Goal: Book appointment/travel/reservation

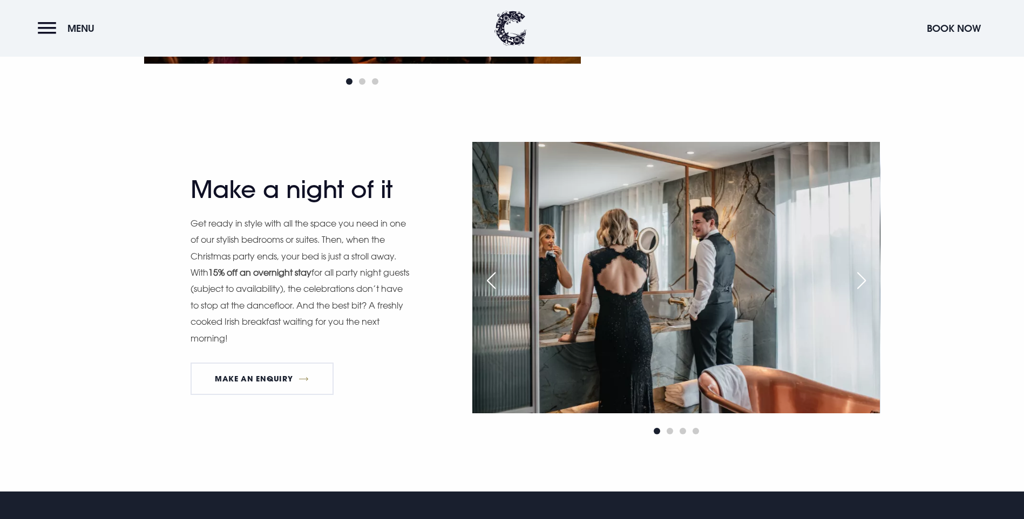
scroll to position [1133, 0]
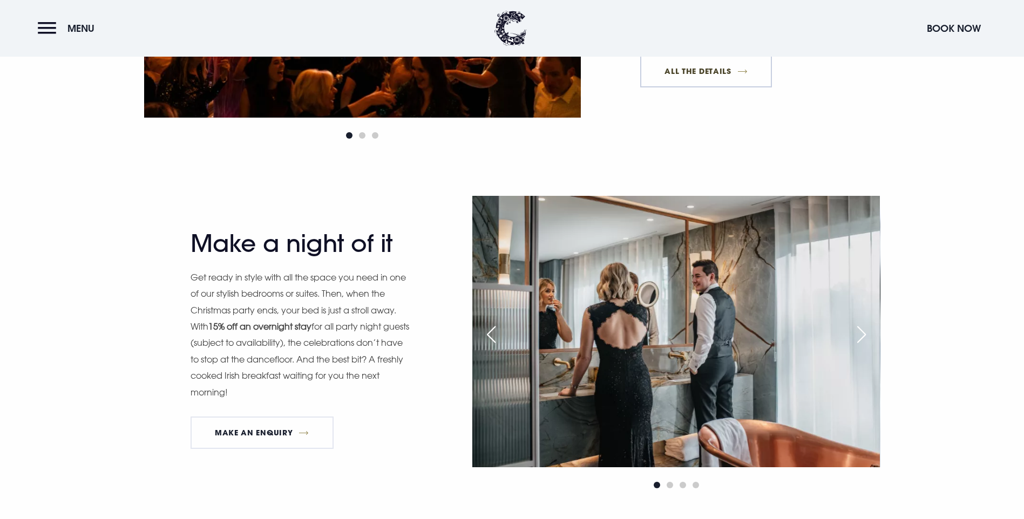
click at [678, 87] on link "All The Details" at bounding box center [706, 71] width 132 height 32
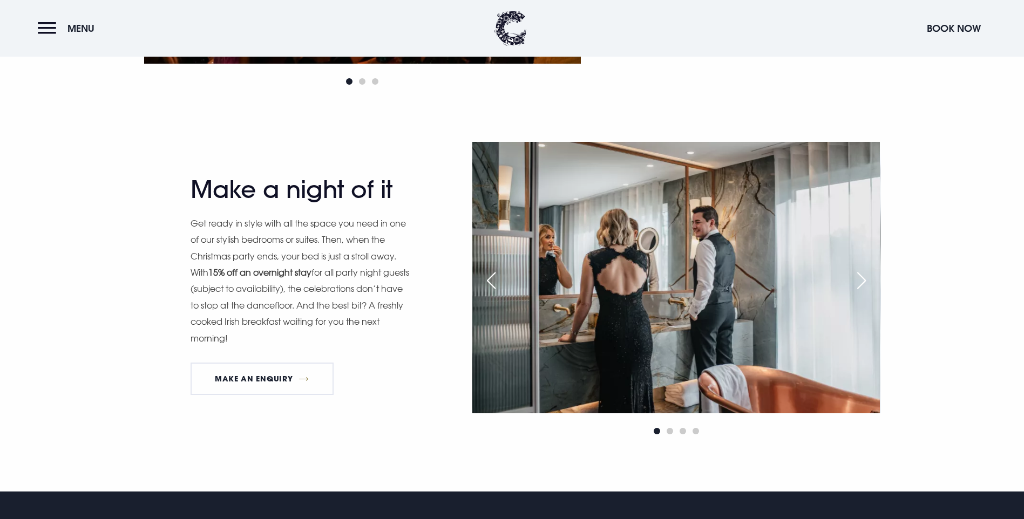
scroll to position [1349, 0]
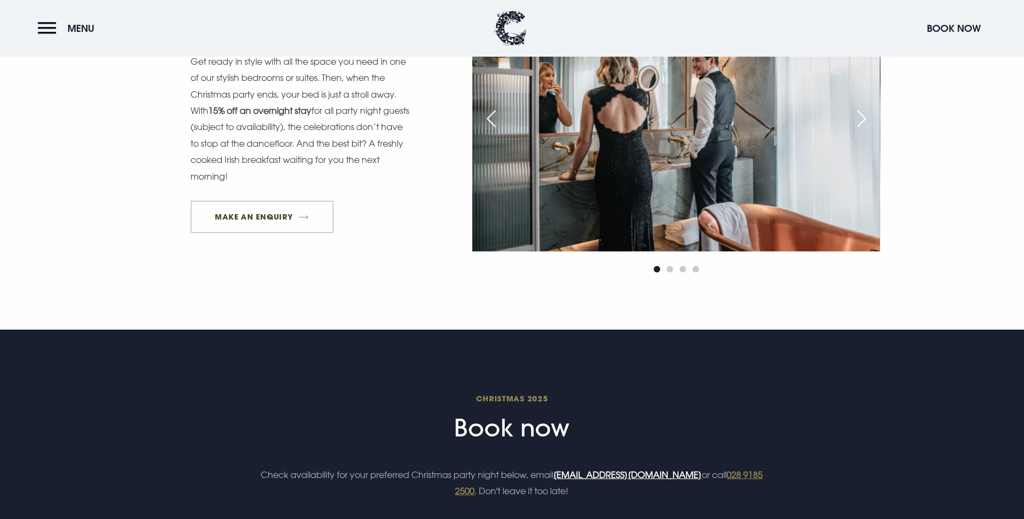
click at [254, 233] on link "MAKE AN ENQUIRY" at bounding box center [261, 217] width 143 height 32
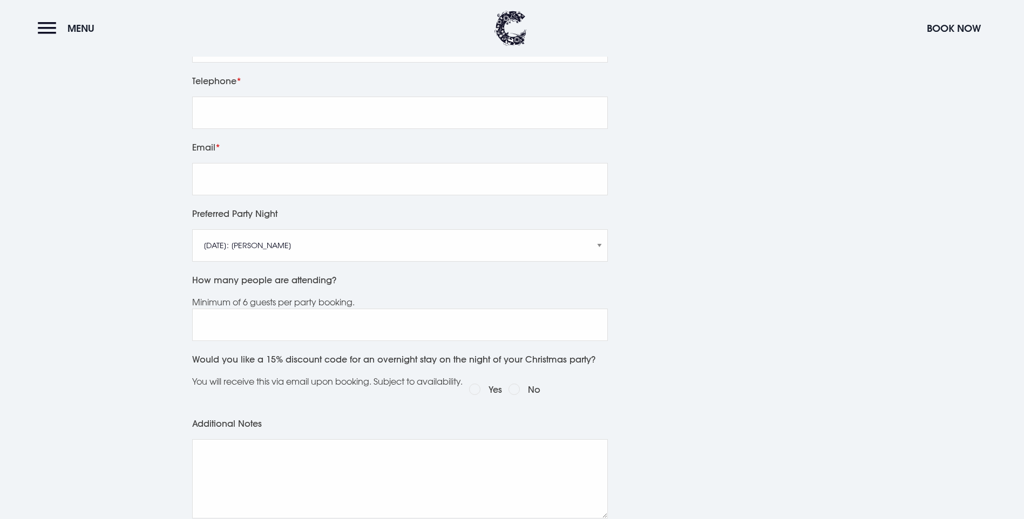
scroll to position [378, 0]
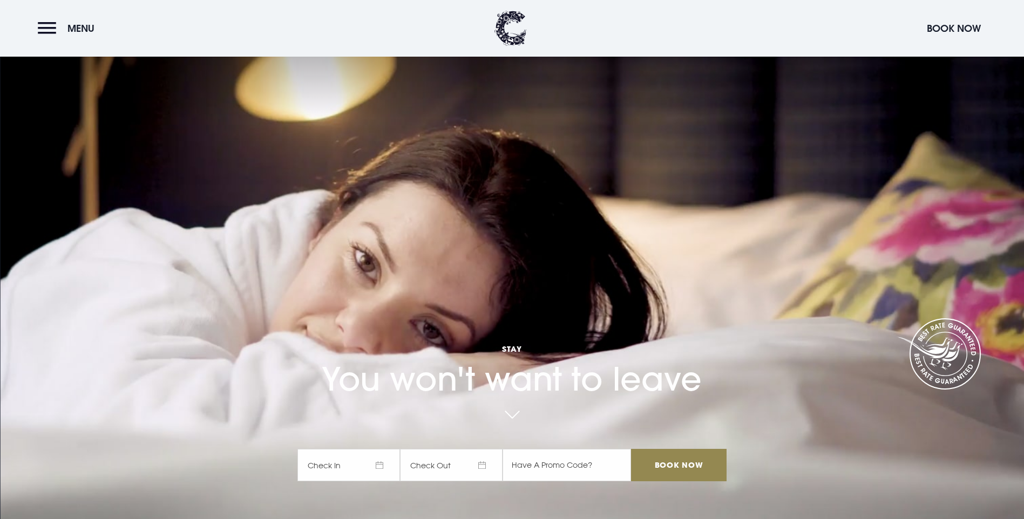
scroll to position [216, 0]
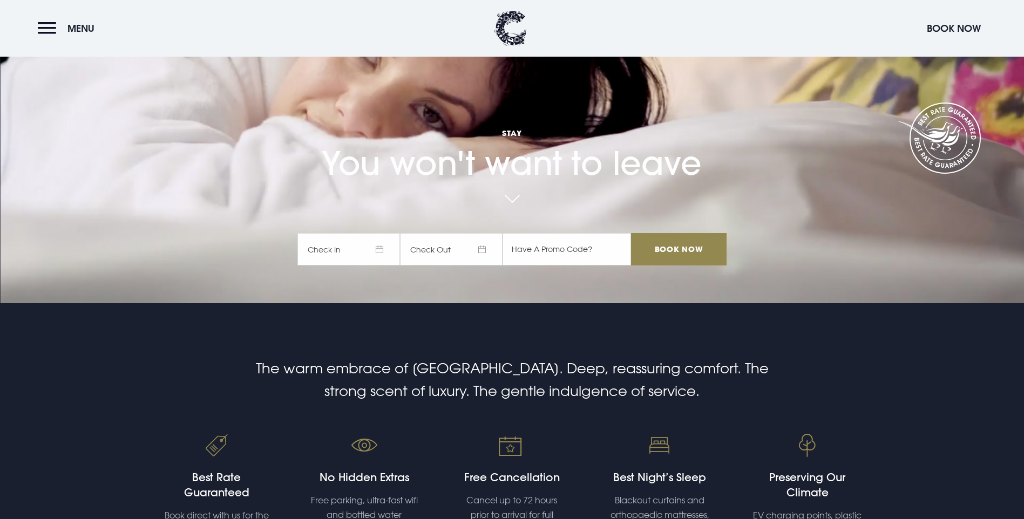
click at [385, 233] on span "Check In" at bounding box center [348, 249] width 103 height 32
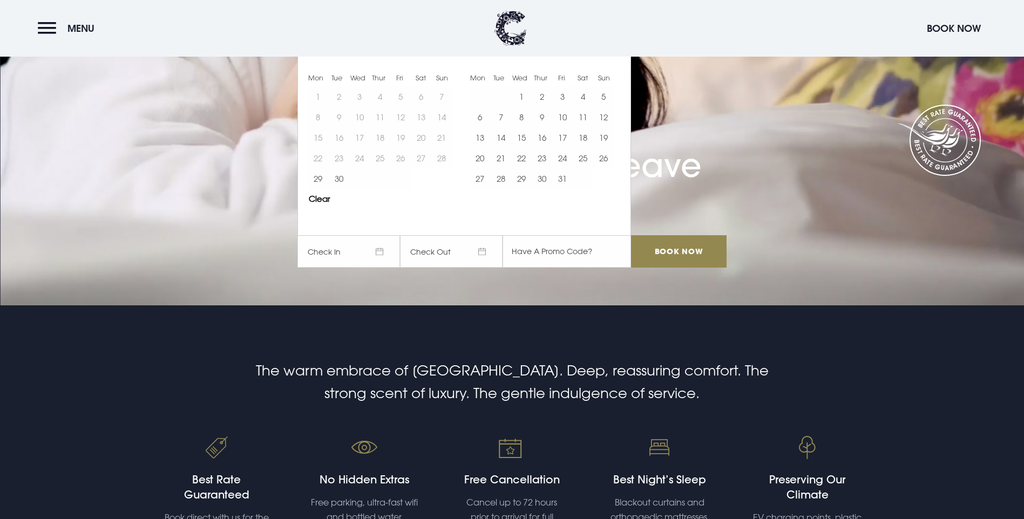
scroll to position [52, 0]
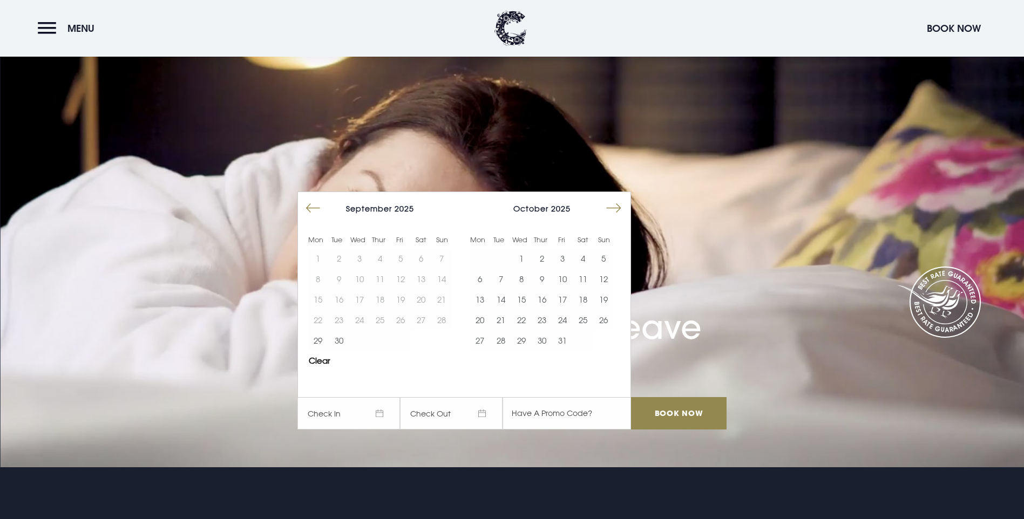
click at [617, 198] on button "Move forward to switch to the next month." at bounding box center [613, 208] width 21 height 21
click at [567, 248] on button "5" at bounding box center [562, 258] width 21 height 21
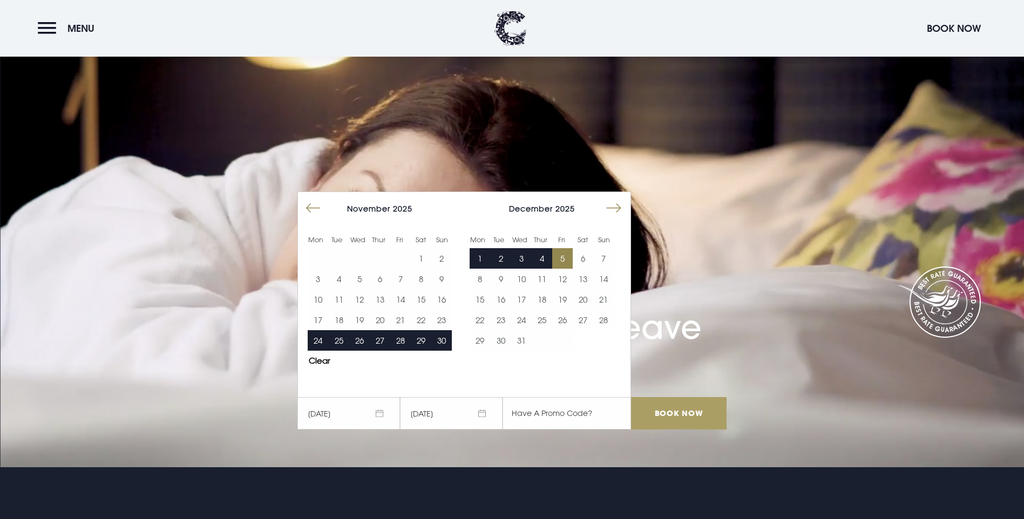
click at [667, 397] on input "Book Now" at bounding box center [678, 413] width 95 height 32
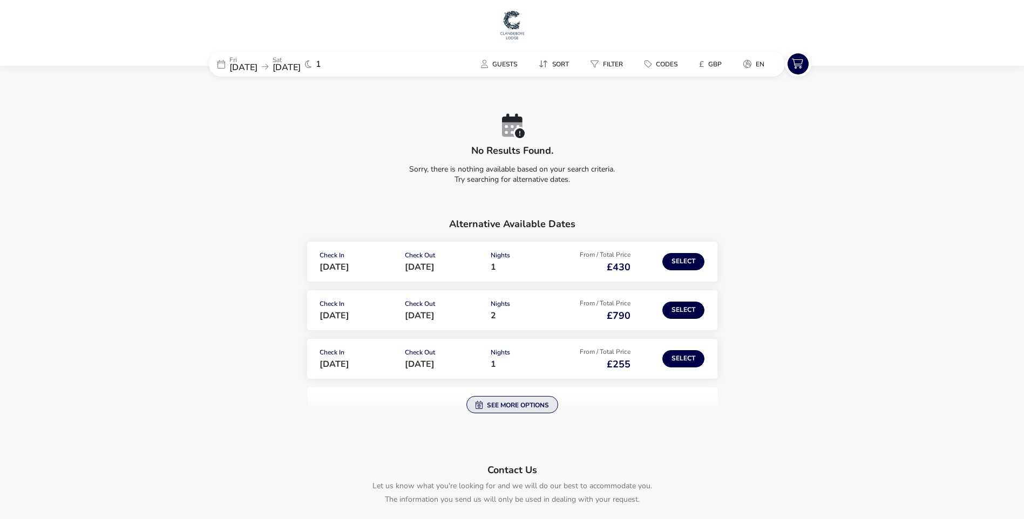
click at [522, 403] on button "See more options" at bounding box center [512, 404] width 92 height 17
